Goal: Task Accomplishment & Management: Use online tool/utility

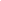
click at [0, 0] on html at bounding box center [0, 0] width 0 height 0
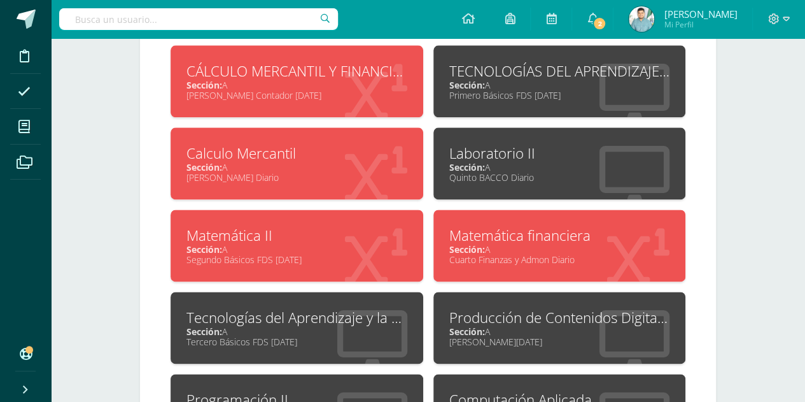
scroll to position [756, 0]
click at [502, 239] on div "Matemática financiera" at bounding box center [559, 235] width 221 height 20
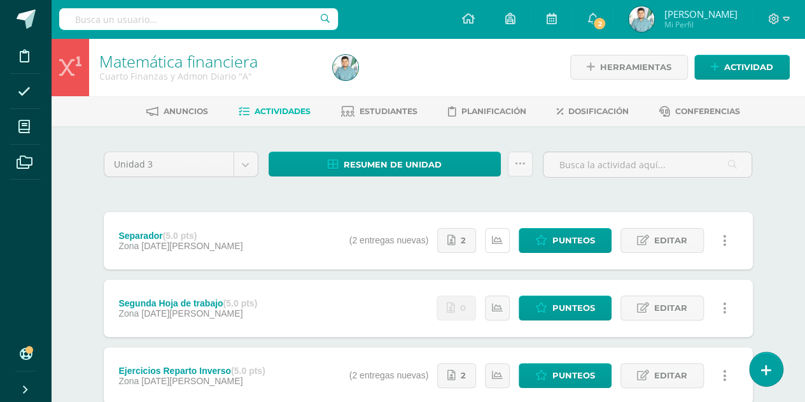
click at [502, 239] on icon at bounding box center [497, 240] width 11 height 11
click at [519, 169] on link at bounding box center [520, 163] width 25 height 25
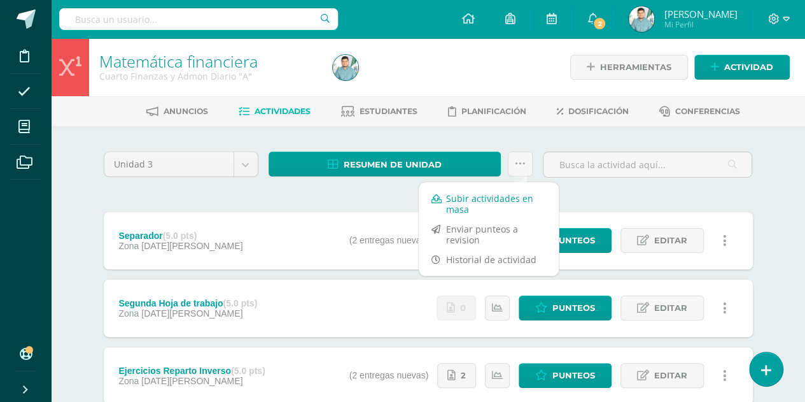
click at [505, 197] on link "Subir actividades en masa" at bounding box center [489, 203] width 140 height 31
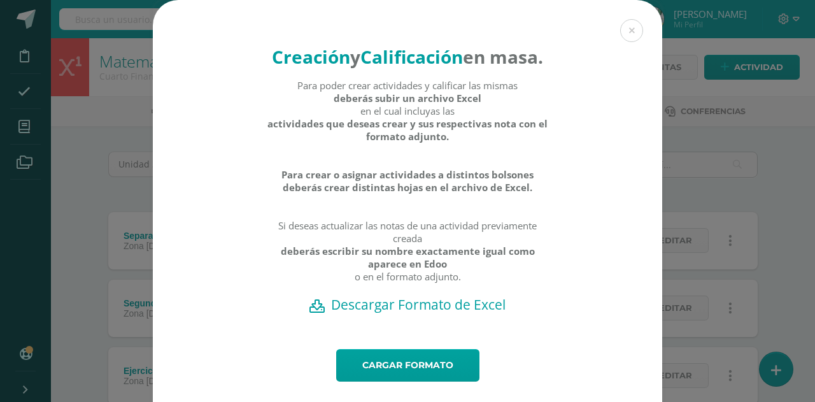
click at [452, 313] on h2 "Descargar Formato de Excel" at bounding box center [407, 304] width 465 height 18
click at [633, 32] on button at bounding box center [631, 30] width 23 height 23
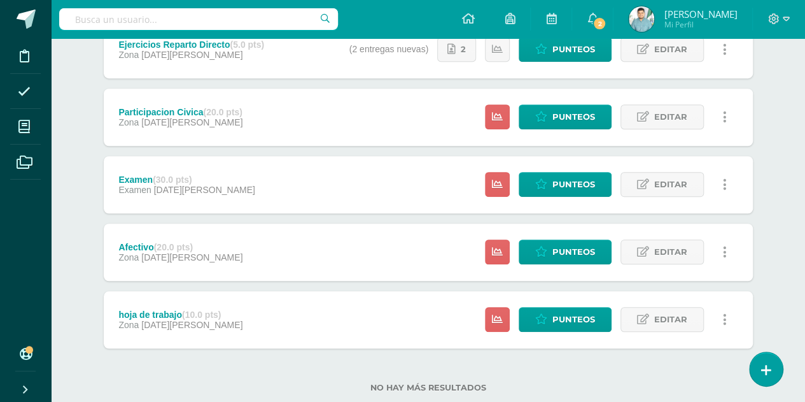
scroll to position [423, 0]
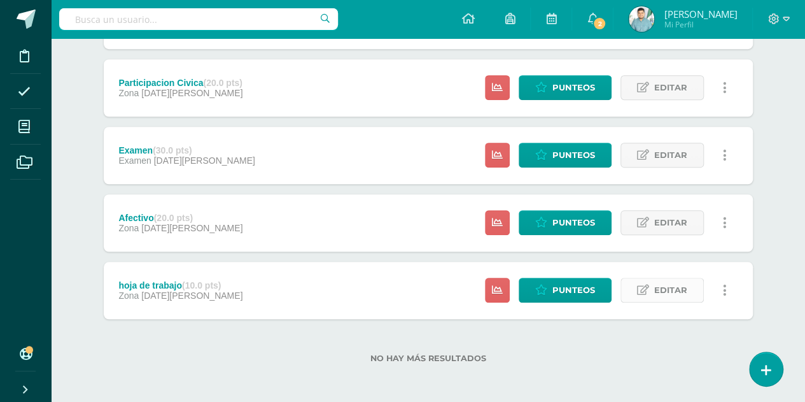
click at [646, 287] on icon at bounding box center [643, 290] width 12 height 11
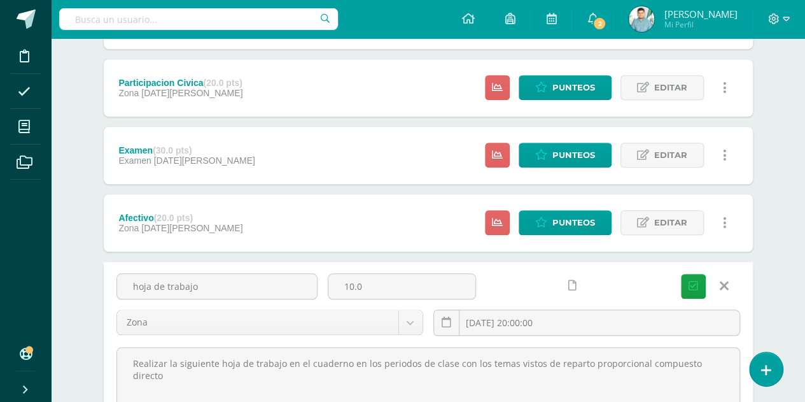
click at [571, 284] on icon at bounding box center [572, 285] width 8 height 11
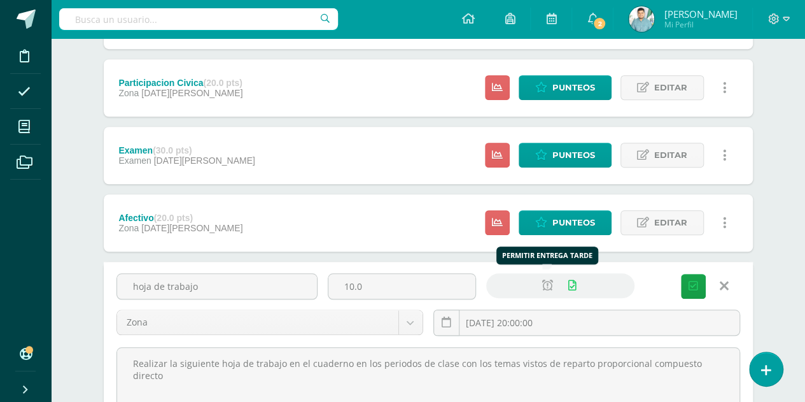
click at [541, 283] on link at bounding box center [547, 285] width 25 height 25
click at [542, 315] on input "2025-08-01 20:00:00" at bounding box center [587, 322] width 306 height 25
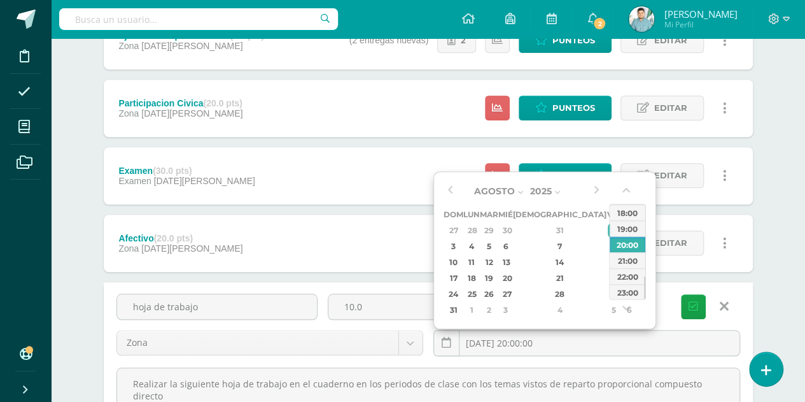
scroll to position [405, 0]
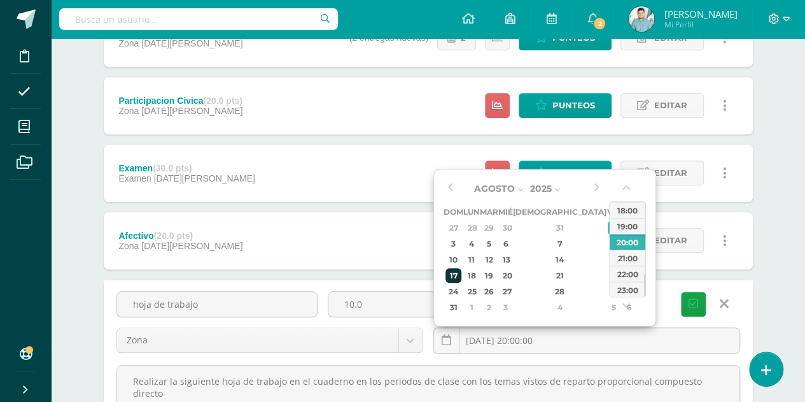
click at [456, 278] on div "17" at bounding box center [454, 275] width 16 height 15
click at [636, 292] on div "23:00" at bounding box center [628, 289] width 36 height 16
type input "2025-08-17 23:00"
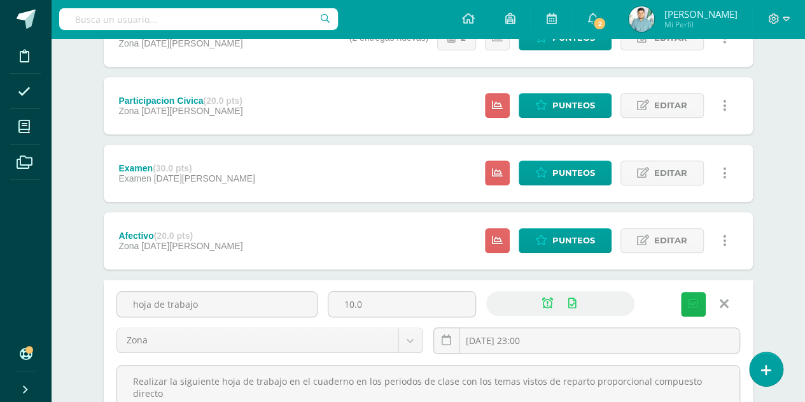
click at [694, 295] on button "Guardar" at bounding box center [693, 304] width 25 height 25
